Goal: Transaction & Acquisition: Purchase product/service

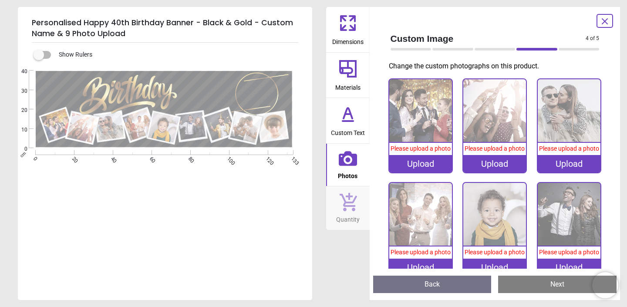
scroll to position [121, 0]
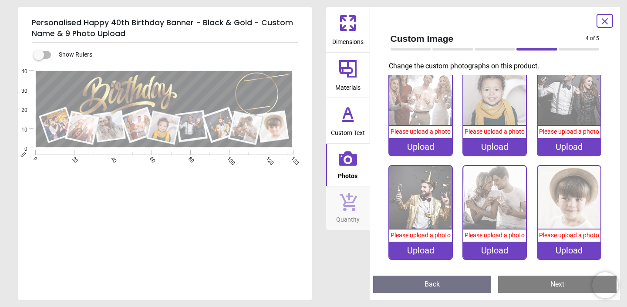
click at [344, 25] on icon at bounding box center [343, 27] width 5 height 5
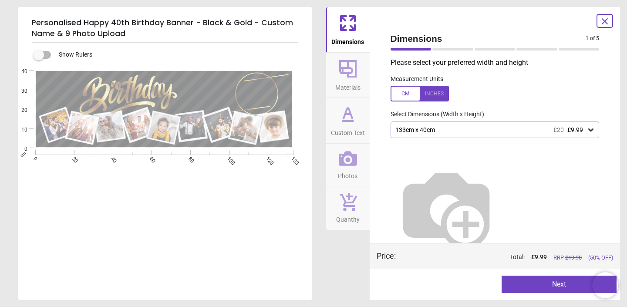
click at [511, 135] on div "133cm x 40cm £20 £9.99" at bounding box center [495, 129] width 209 height 17
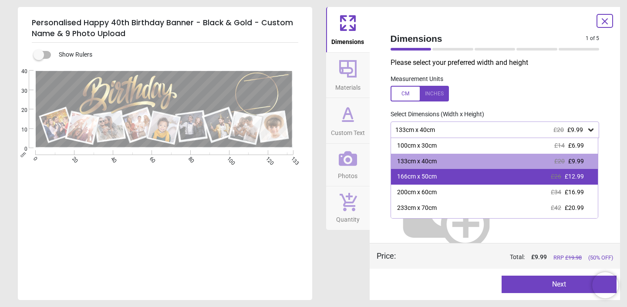
click at [470, 180] on div "166cm x 50cm £26 £12.99" at bounding box center [494, 177] width 207 height 16
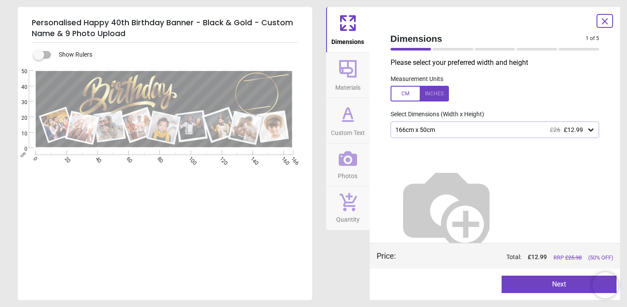
click at [458, 136] on div "166cm x 50cm £26 £12.99" at bounding box center [495, 129] width 209 height 17
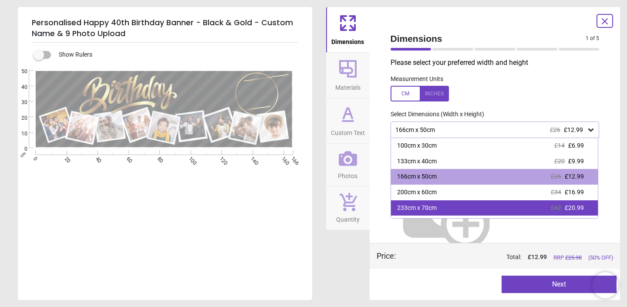
click at [451, 208] on div "233cm x 70cm £42 £20.99" at bounding box center [494, 208] width 207 height 16
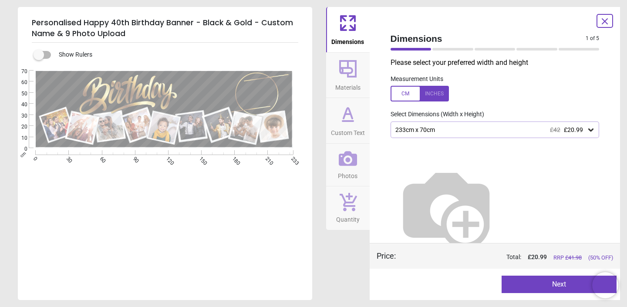
click at [443, 130] on div "233cm x 70cm £42 £20.99" at bounding box center [490, 129] width 192 height 7
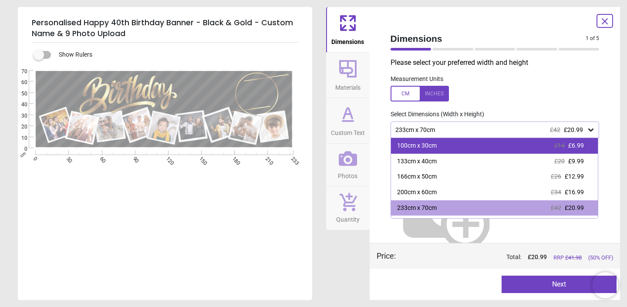
click at [438, 142] on div "100cm x 30cm £14 £6.99" at bounding box center [494, 146] width 207 height 16
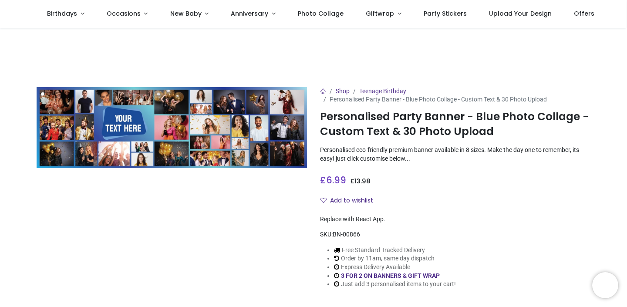
scroll to position [6, 0]
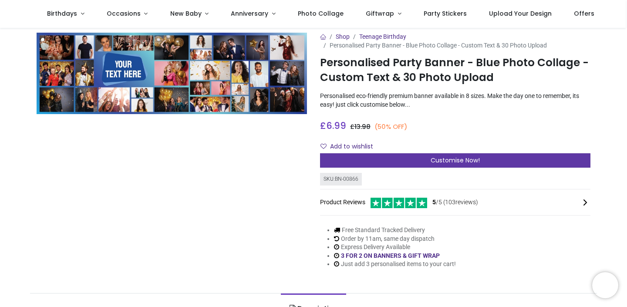
click at [431, 162] on span "Customise Now!" at bounding box center [455, 160] width 49 height 9
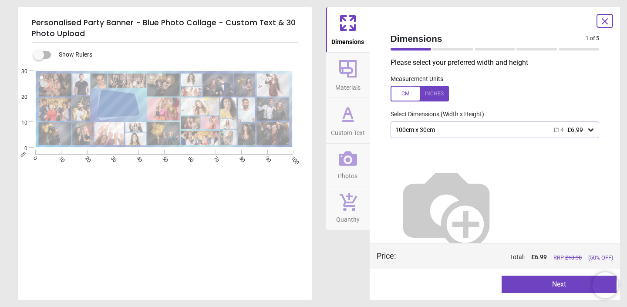
click at [449, 132] on div "100cm x 30cm £14 £6.99" at bounding box center [490, 129] width 192 height 7
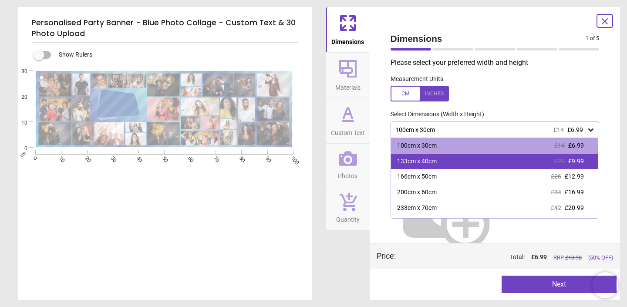
click at [444, 161] on div "133cm x 40cm £20 £9.99" at bounding box center [494, 162] width 207 height 16
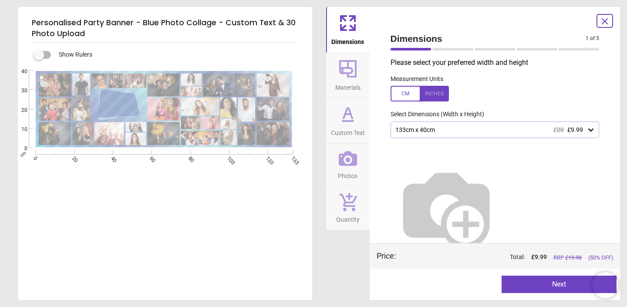
click at [439, 132] on div "133cm x 40cm £20 £9.99" at bounding box center [490, 129] width 192 height 7
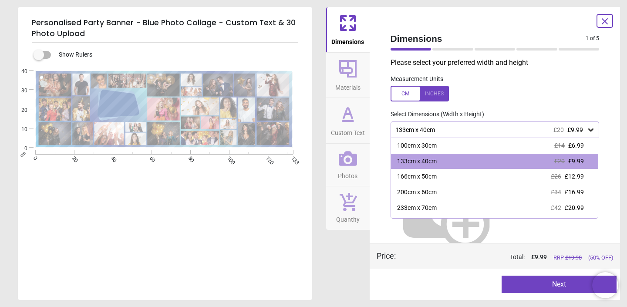
click at [364, 116] on button "Custom Text" at bounding box center [348, 120] width 44 height 45
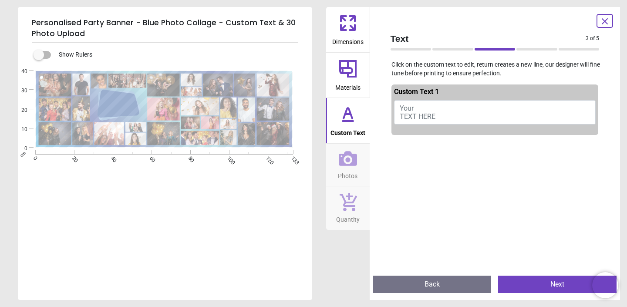
click at [424, 111] on button "Your TEXT HERE" at bounding box center [495, 112] width 202 height 24
click at [438, 106] on button "Happy 40th birthday [PERSON_NAME]!" at bounding box center [495, 112] width 202 height 24
click at [428, 116] on button "Happy 40th birthday [PERSON_NAME]!" at bounding box center [495, 112] width 202 height 24
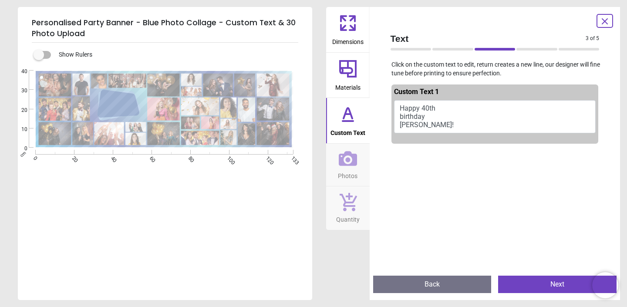
click at [119, 102] on textarea "**********" at bounding box center [118, 105] width 37 height 20
type textarea "**********"
click at [121, 109] on textarea "**********" at bounding box center [118, 105] width 37 height 20
click at [466, 49] on div at bounding box center [452, 49] width 41 height 3
